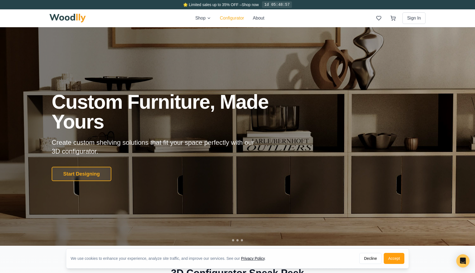
click at [232, 20] on button "Configurator" at bounding box center [232, 18] width 24 height 7
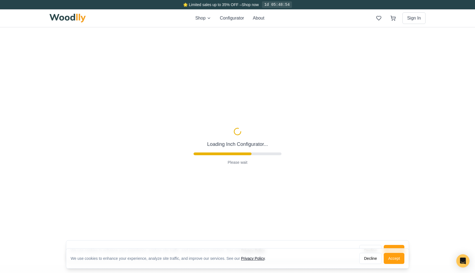
type input "63"
type input "2"
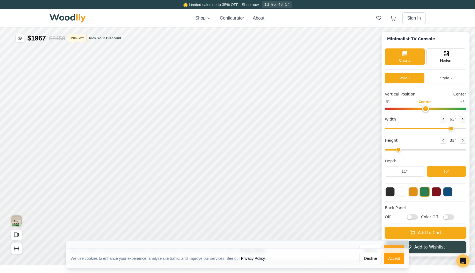
click at [391, 247] on button "Accept" at bounding box center [394, 250] width 21 height 11
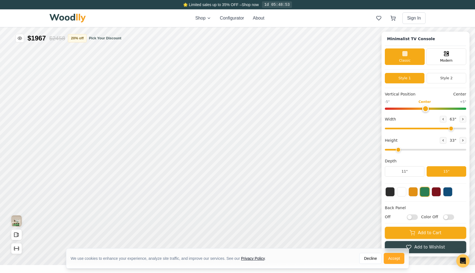
click at [393, 256] on button "Accept" at bounding box center [394, 258] width 21 height 11
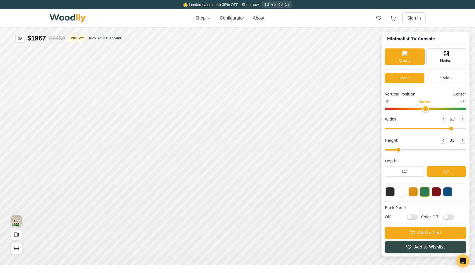
click at [415, 197] on div at bounding box center [425, 191] width 81 height 10
click at [414, 193] on button at bounding box center [413, 190] width 9 height 9
click at [461, 120] on button at bounding box center [463, 119] width 7 height 7
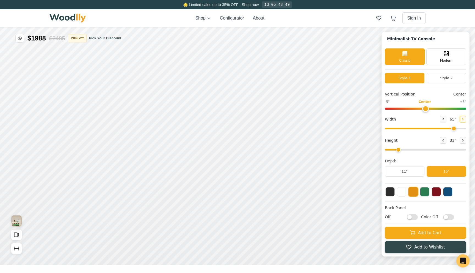
type input "66"
click at [445, 83] on button "Style 2" at bounding box center [447, 78] width 40 height 10
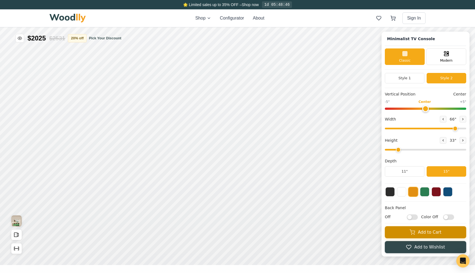
click at [396, 235] on button "Add to Cart" at bounding box center [425, 232] width 81 height 12
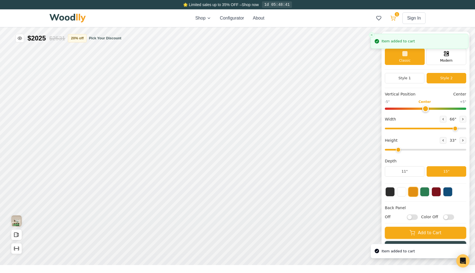
click at [394, 19] on icon at bounding box center [393, 17] width 5 height 3
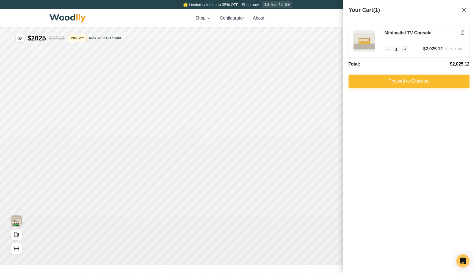
click at [384, 87] on button "Proceed to Checkout" at bounding box center [409, 81] width 121 height 13
